Goal: Transaction & Acquisition: Purchase product/service

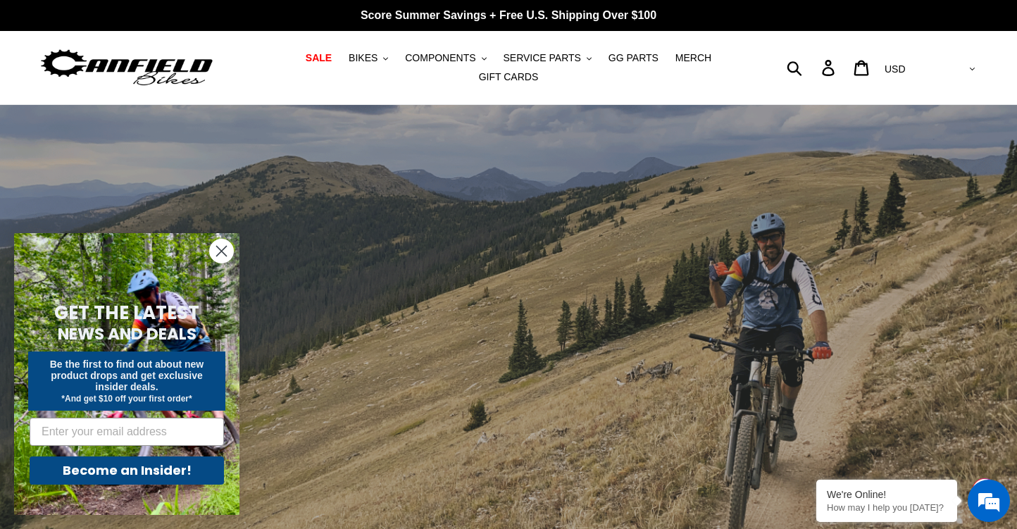
click at [215, 253] on circle "Close dialog" at bounding box center [221, 250] width 23 height 23
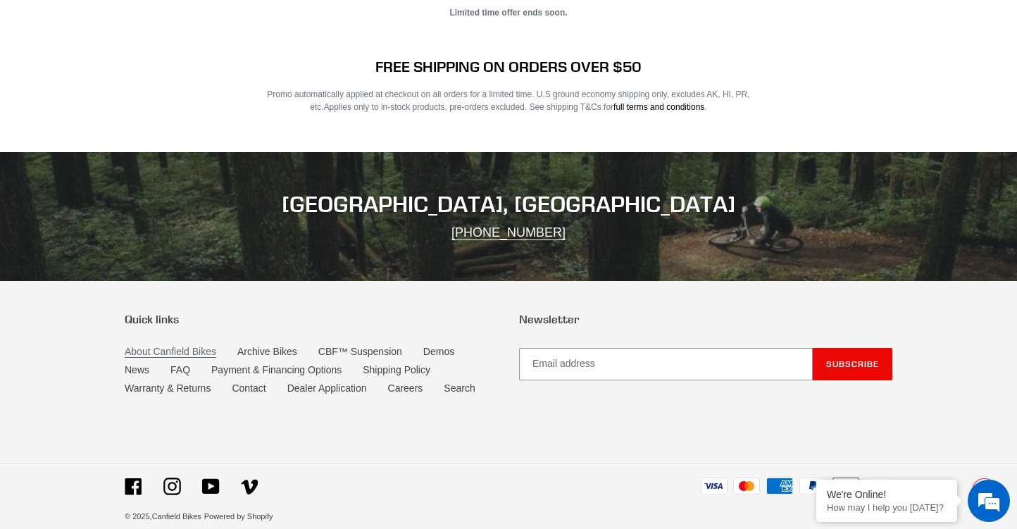
click at [177, 346] on link "About Canfield Bikes" at bounding box center [171, 352] width 92 height 12
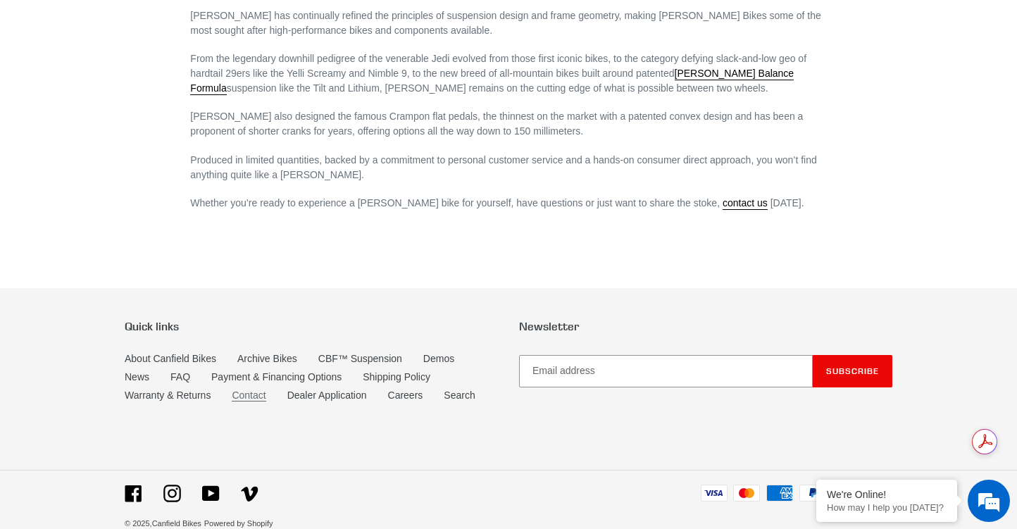
click at [252, 389] on link "Contact" at bounding box center [249, 395] width 34 height 12
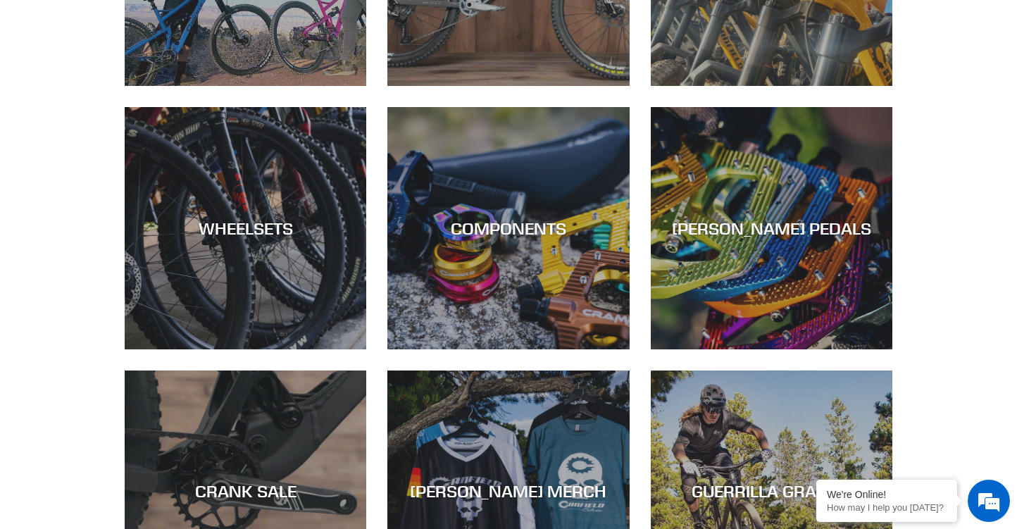
scroll to position [647, 0]
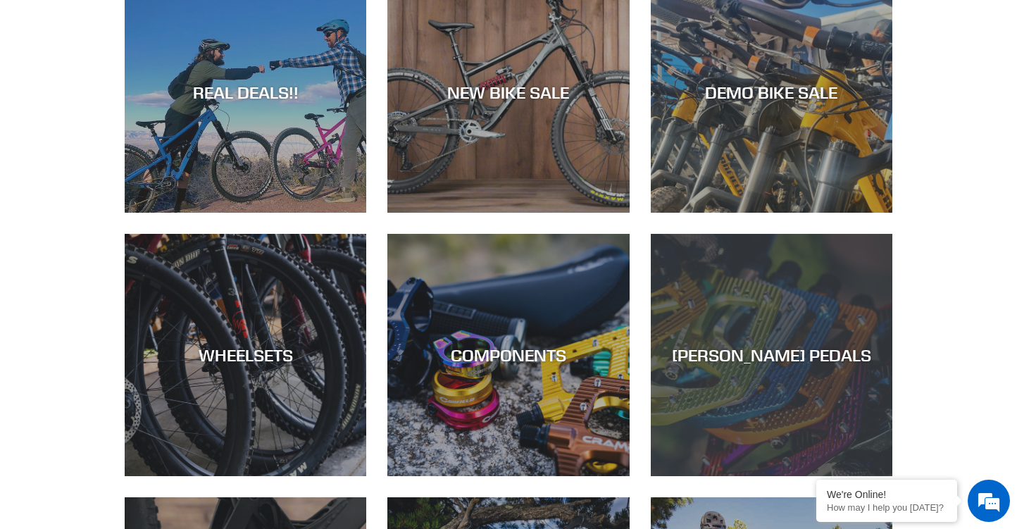
click at [749, 476] on div "CANFIELD PEDALS" at bounding box center [772, 476] width 242 height 0
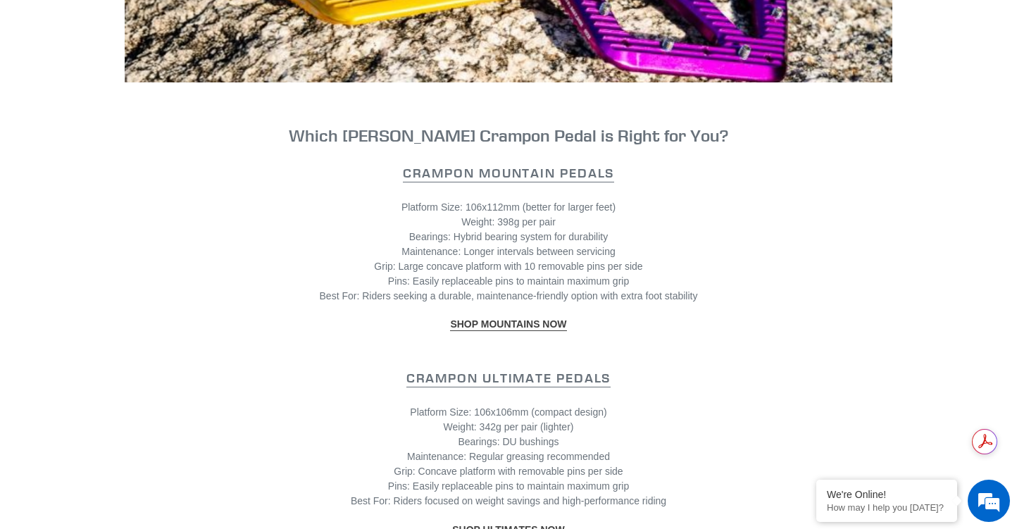
click at [505, 329] on strong "SHOP MOUNTAINS NOW" at bounding box center [508, 323] width 116 height 11
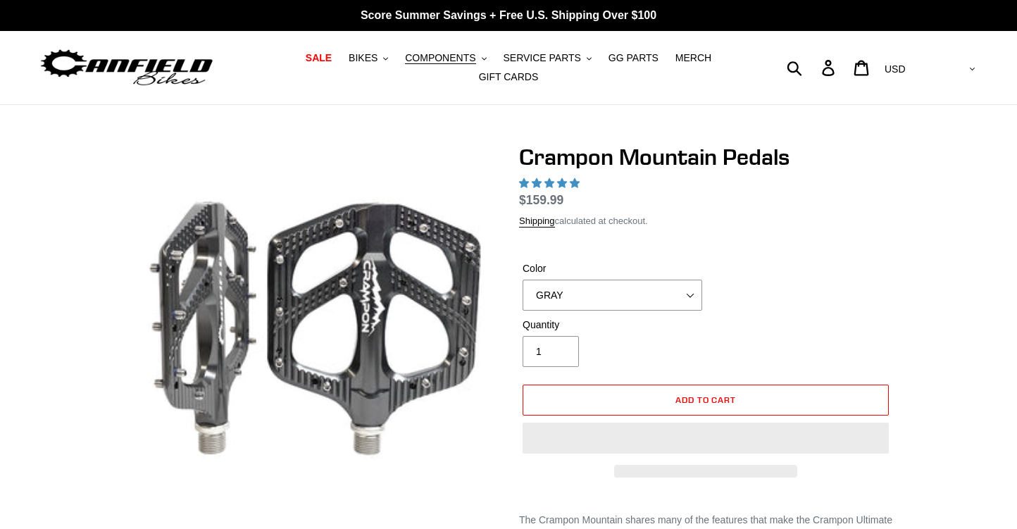
select select "highest-rating"
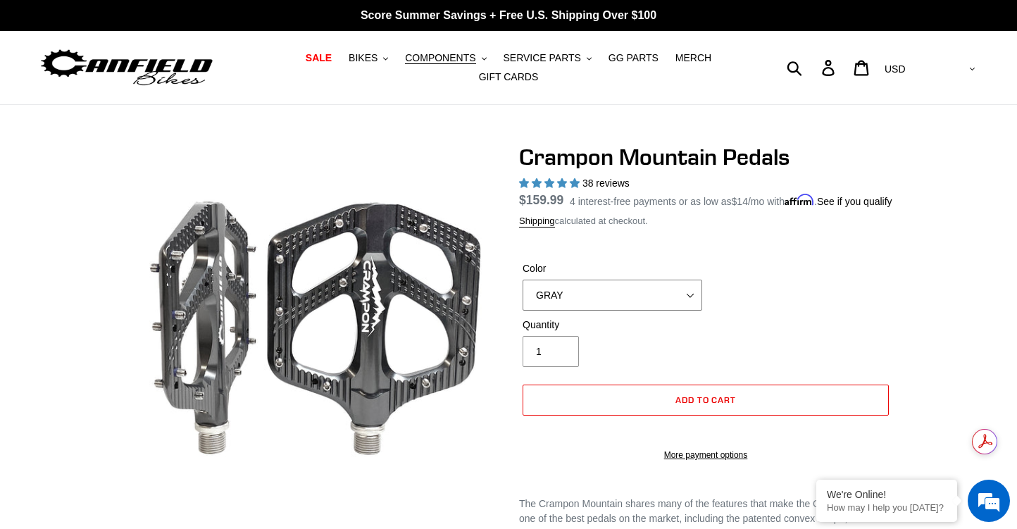
click at [627, 311] on select "GRAY BLACK STEALTH - Sold out POLISHED RED BLUE [GEOGRAPHIC_DATA] ORANGE PNW GR…" at bounding box center [613, 295] width 180 height 31
select select "RED"
click at [523, 297] on select "GRAY BLACK STEALTH - Sold out POLISHED RED BLUE [GEOGRAPHIC_DATA] ORANGE PNW GR…" at bounding box center [613, 295] width 180 height 31
